Goal: Browse casually: Explore the website without a specific task or goal

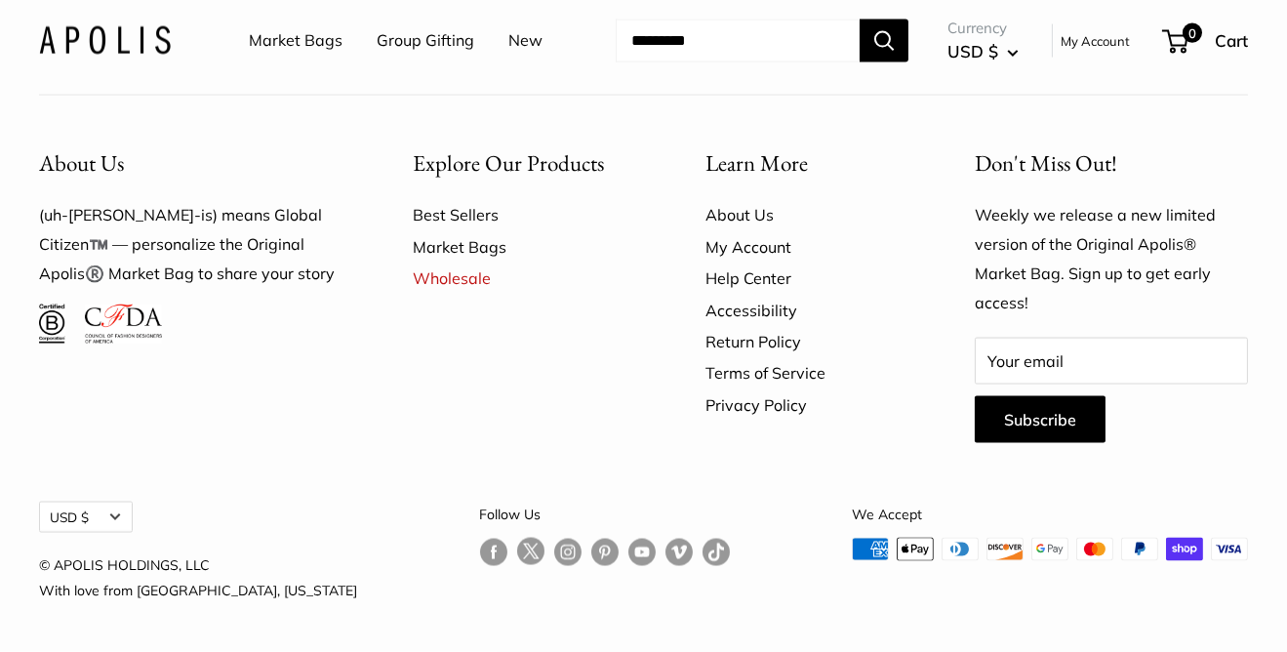
scroll to position [4873, 0]
